Goal: Find specific page/section: Find specific page/section

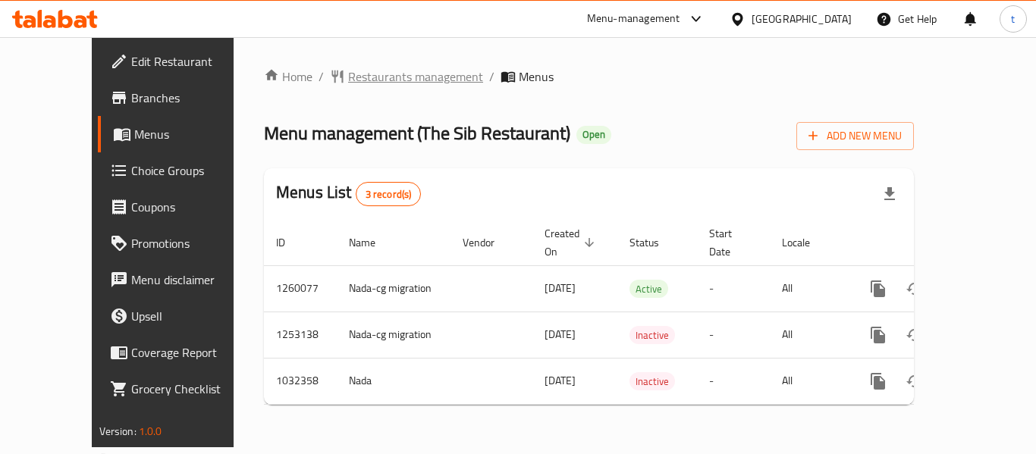
click at [348, 77] on span "Restaurants management" at bounding box center [415, 76] width 135 height 18
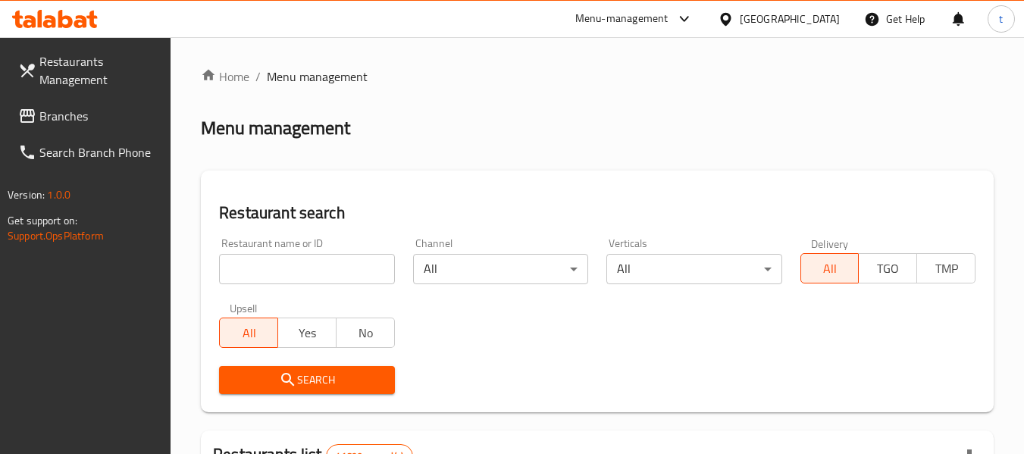
drag, startPoint x: 305, startPoint y: 277, endPoint x: 305, endPoint y: 255, distance: 22.0
click at [305, 277] on input "search" at bounding box center [306, 269] width 175 height 30
click at [311, 277] on input "search" at bounding box center [306, 269] width 175 height 30
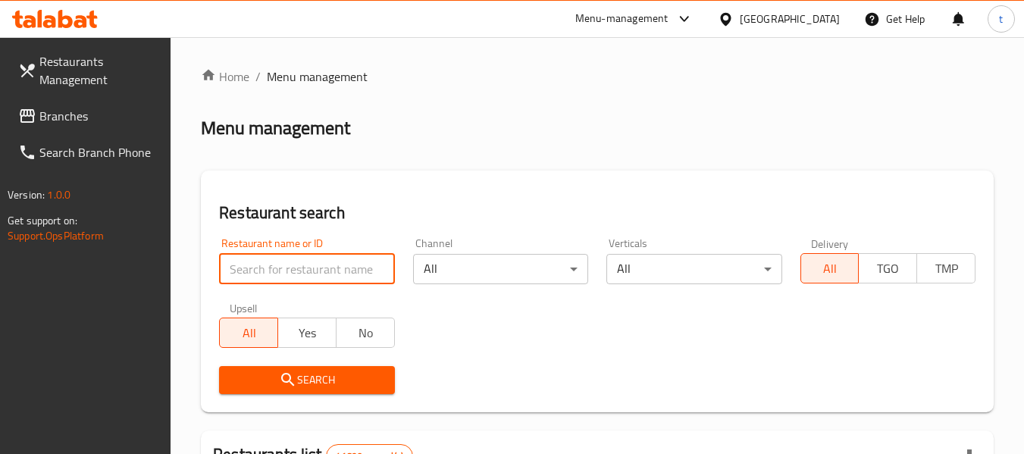
type input "724912"
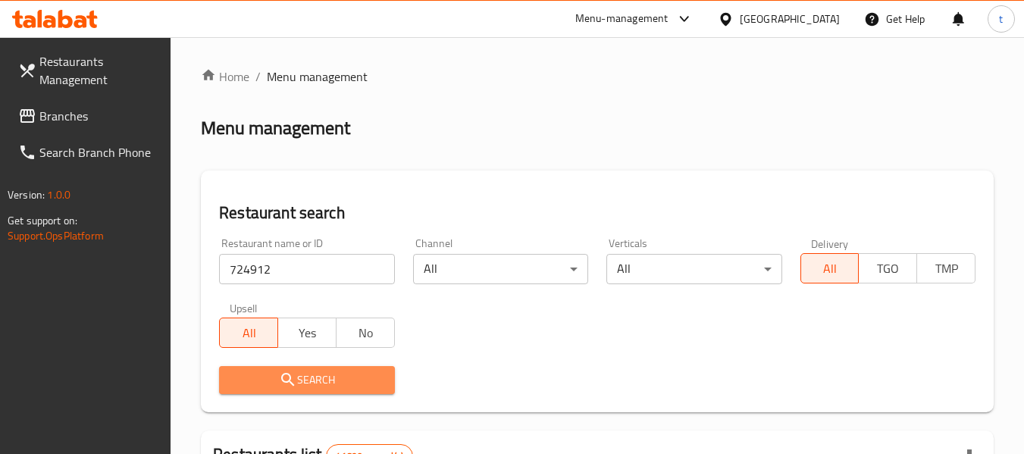
click at [310, 369] on button "Search" at bounding box center [306, 380] width 175 height 28
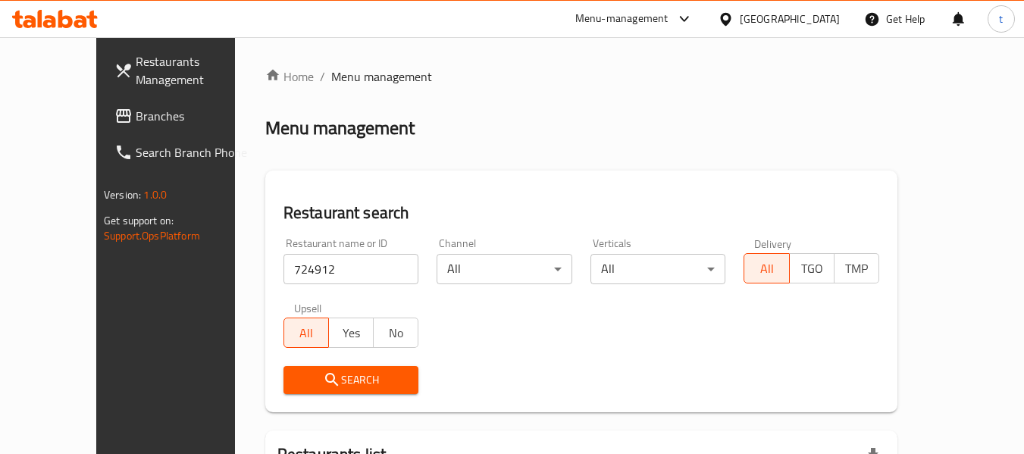
click at [308, 367] on button "Search" at bounding box center [352, 380] width 136 height 28
click at [121, 129] on link "Branches" at bounding box center [184, 116] width 165 height 36
